Goal: Information Seeking & Learning: Learn about a topic

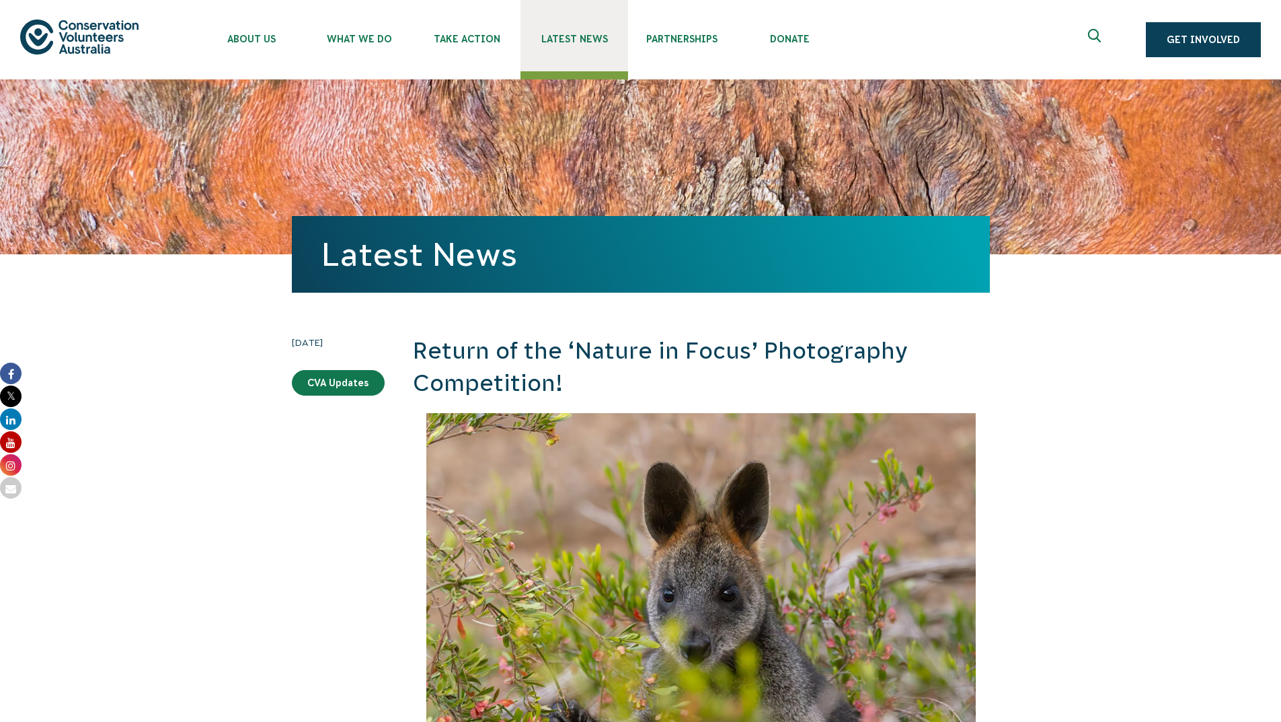
click at [565, 39] on span "Latest News" at bounding box center [575, 39] width 108 height 11
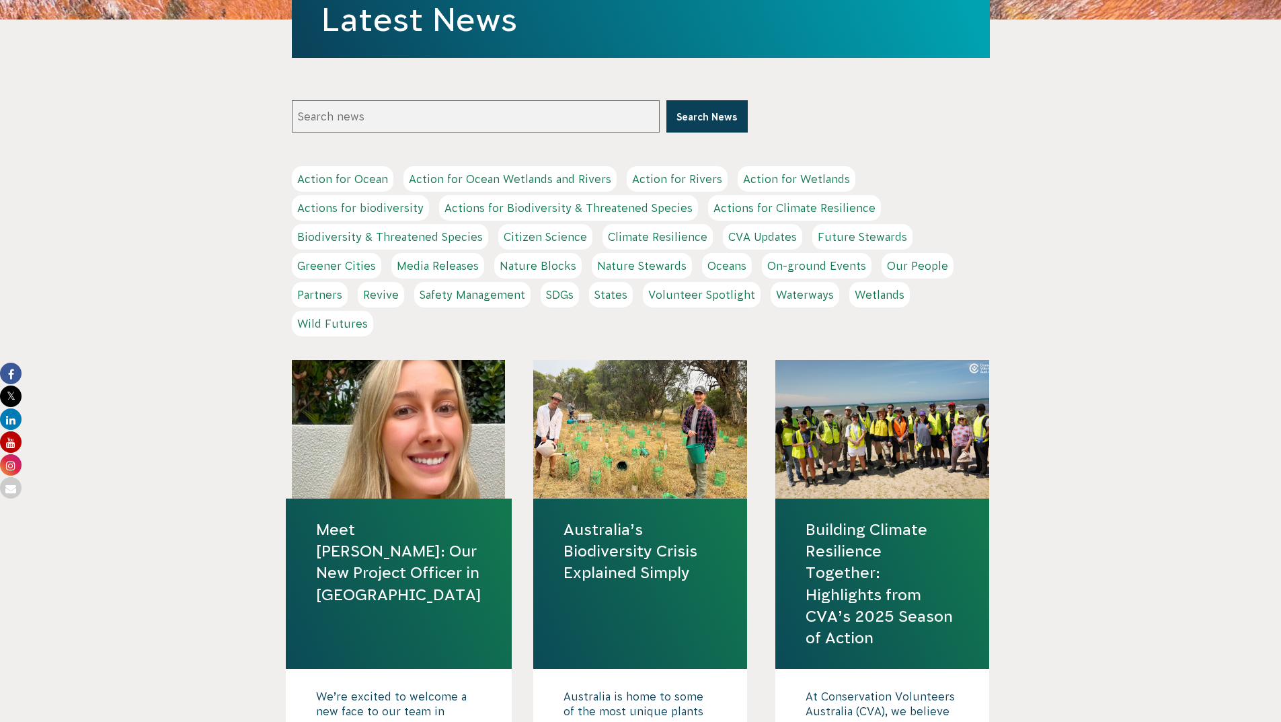
scroll to position [235, 0]
click at [346, 188] on link "Action for Ocean" at bounding box center [343, 178] width 102 height 26
click at [346, 244] on link "Biodiversity & Threatened Species" at bounding box center [390, 236] width 196 height 26
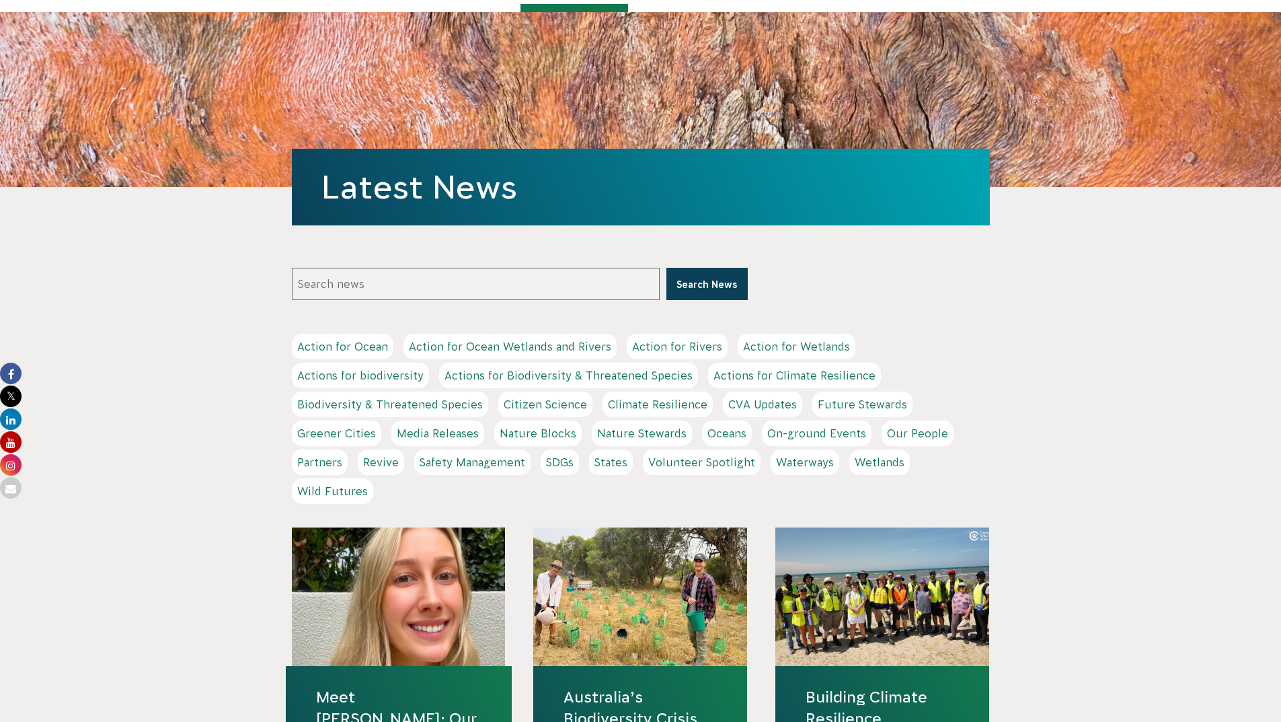
scroll to position [0, 0]
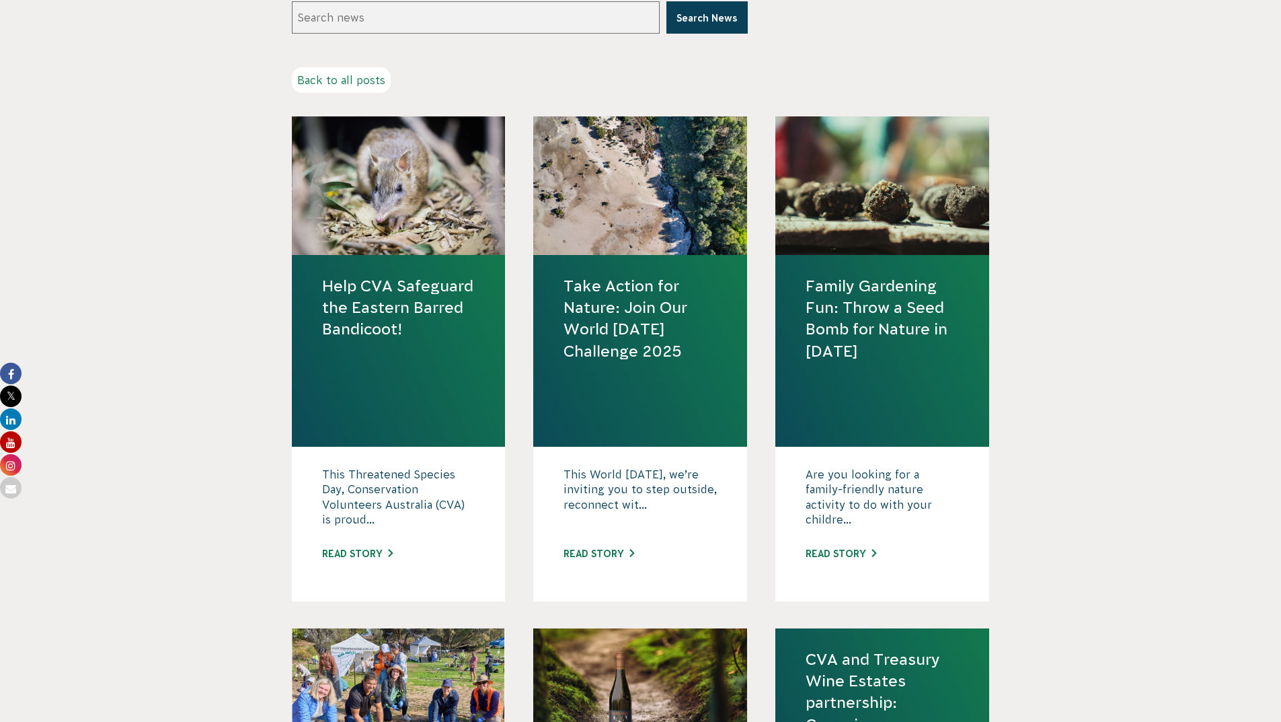
scroll to position [356, 0]
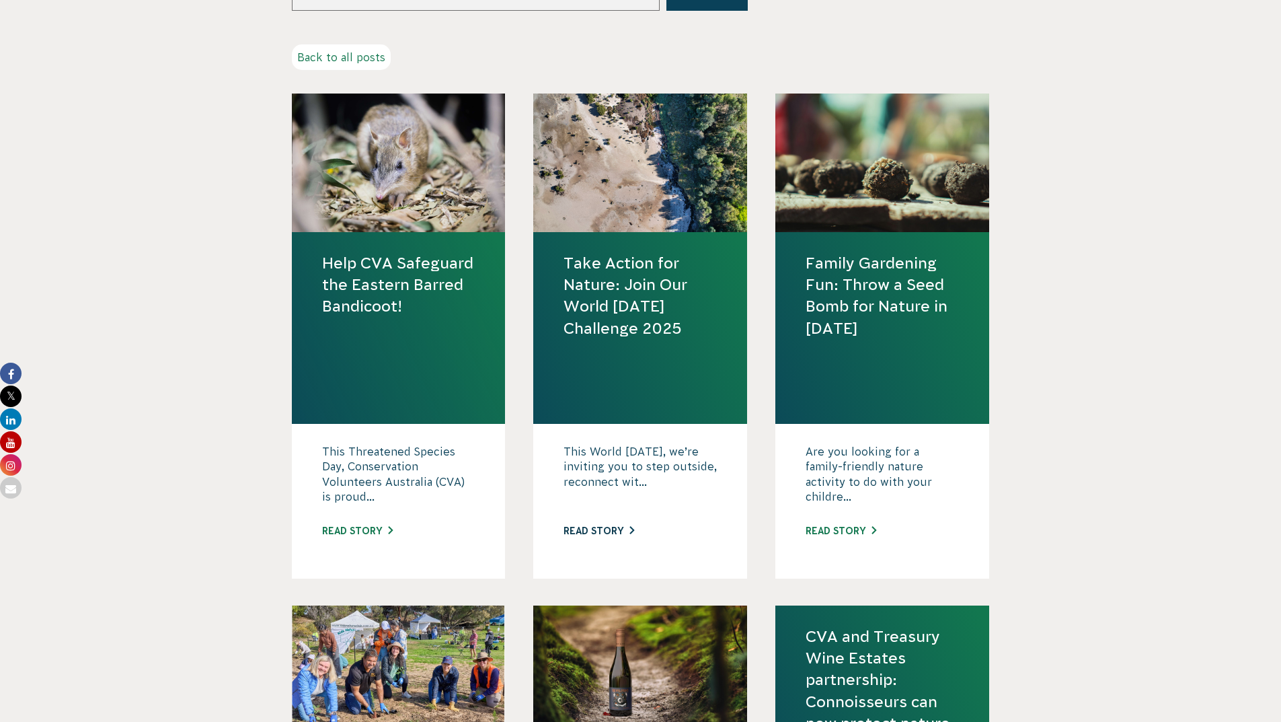
click at [611, 527] on link "Read story" at bounding box center [599, 530] width 71 height 11
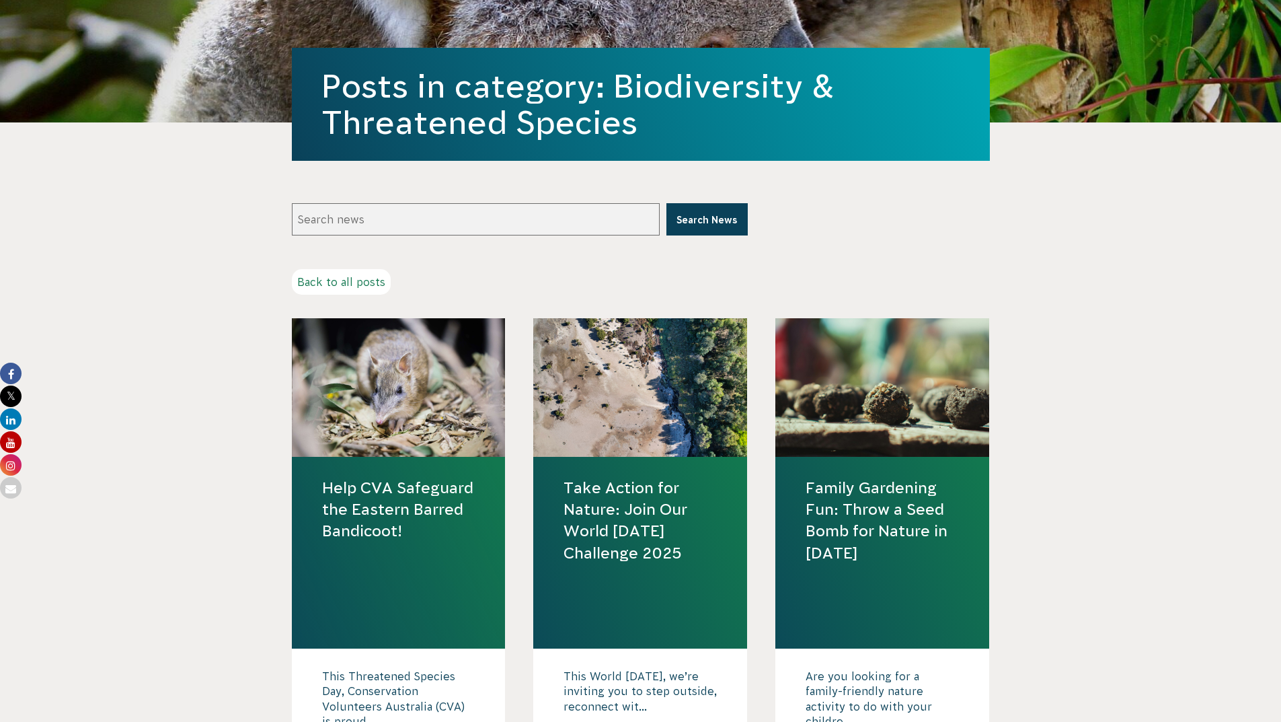
scroll to position [0, 0]
